Goal: Transaction & Acquisition: Purchase product/service

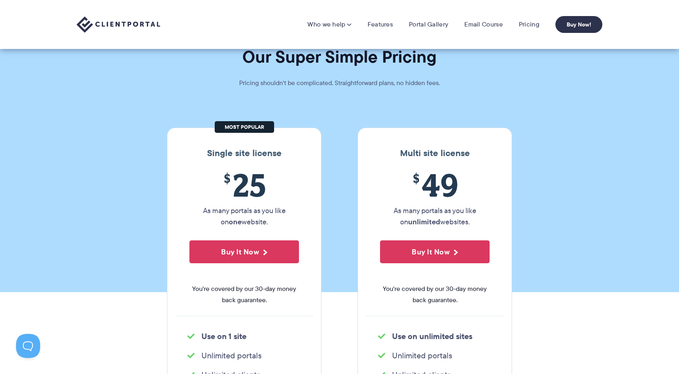
scroll to position [15, 0]
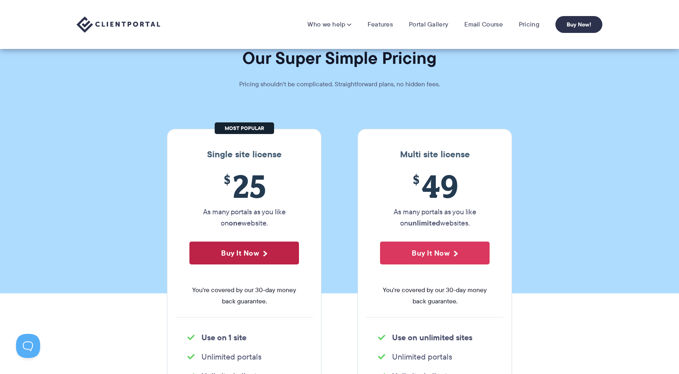
click at [263, 247] on button "Buy It Now" at bounding box center [245, 253] width 110 height 23
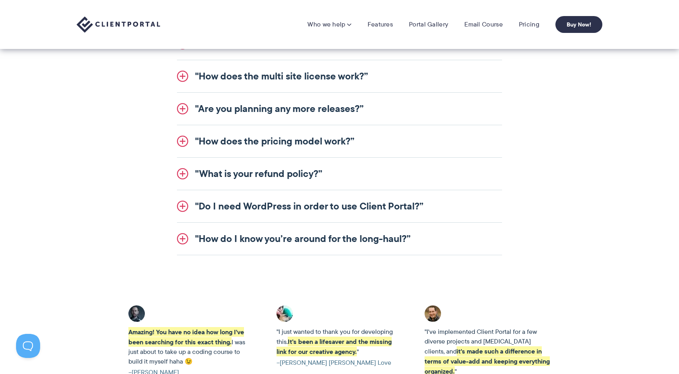
scroll to position [1038, 0]
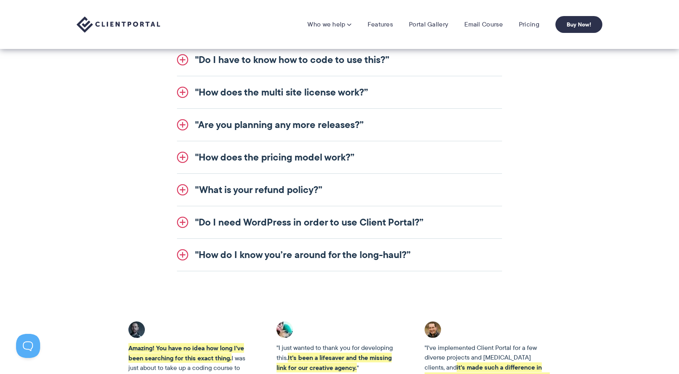
click at [285, 220] on link ""Do I need WordPress in order to use Client Portal?”" at bounding box center [339, 222] width 325 height 32
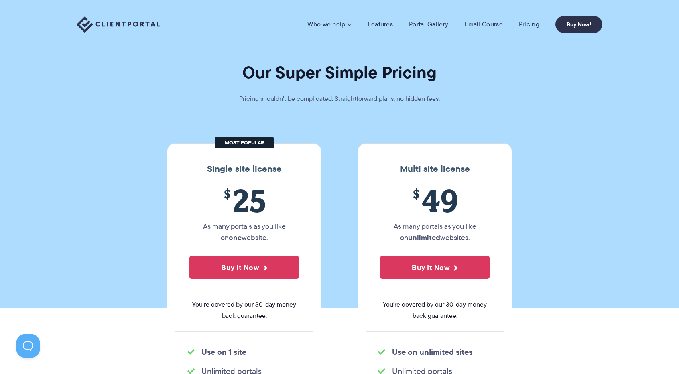
scroll to position [0, 0]
click at [394, 26] on li "Features" at bounding box center [380, 24] width 41 height 8
click at [373, 24] on link "Features" at bounding box center [380, 24] width 25 height 8
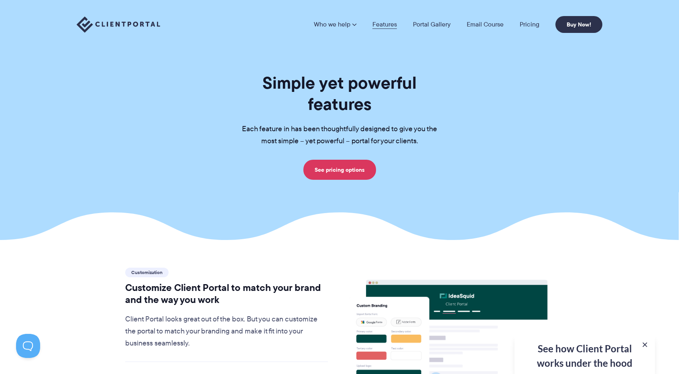
click at [381, 27] on link "Features" at bounding box center [385, 24] width 24 height 6
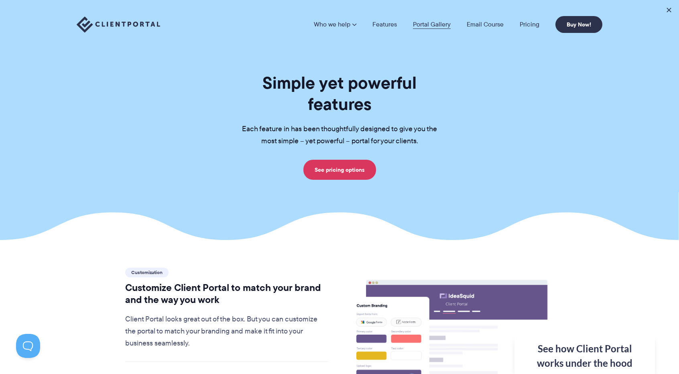
click at [431, 22] on link "Portal Gallery" at bounding box center [432, 24] width 38 height 6
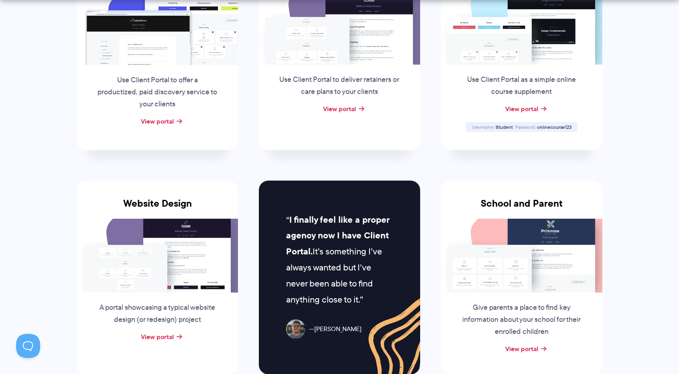
scroll to position [246, 0]
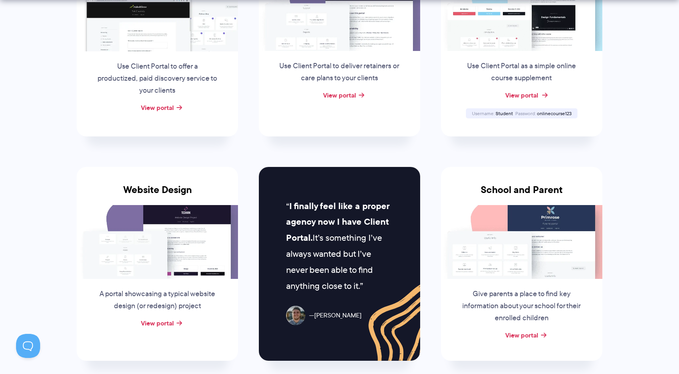
click at [522, 94] on link "View portal" at bounding box center [521, 95] width 33 height 10
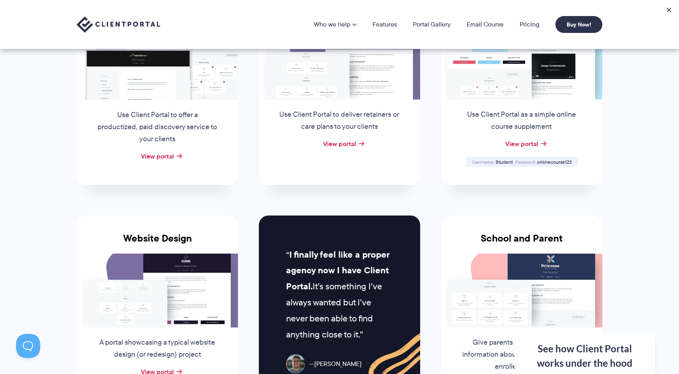
scroll to position [196, 0]
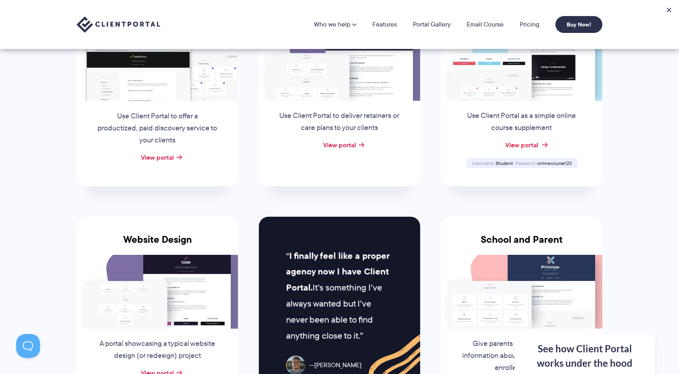
click at [520, 140] on link "View portal" at bounding box center [521, 145] width 33 height 10
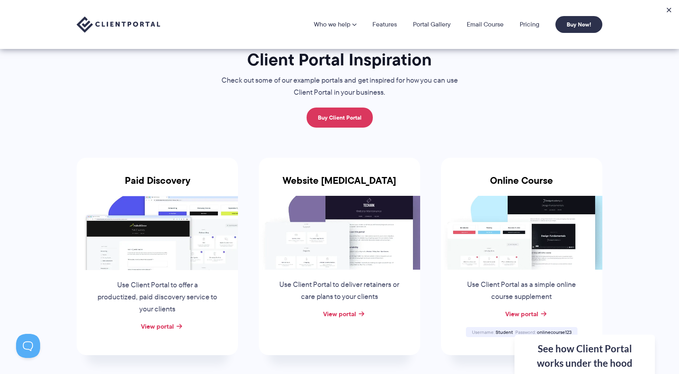
scroll to position [0, 0]
